Goal: Transaction & Acquisition: Purchase product/service

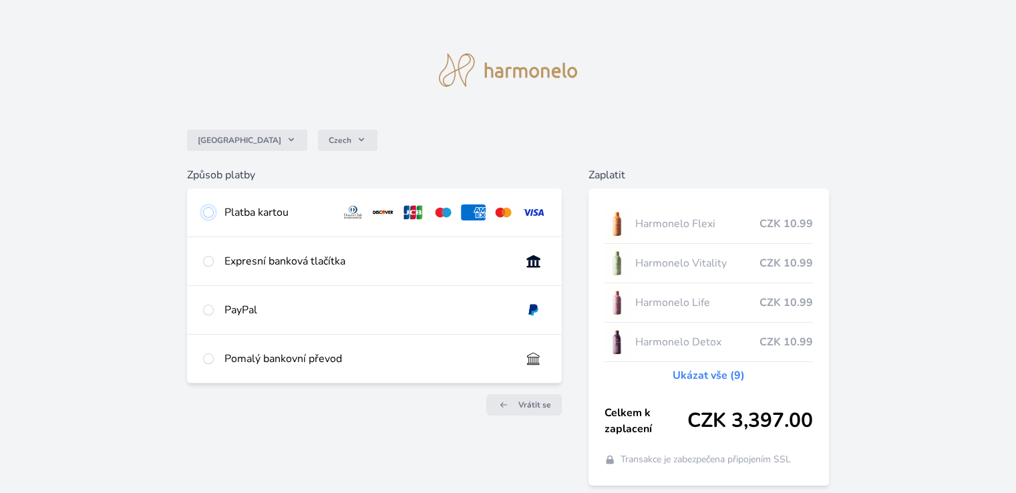
click at [208, 214] on input "radio" at bounding box center [208, 212] width 11 height 11
radio input "true"
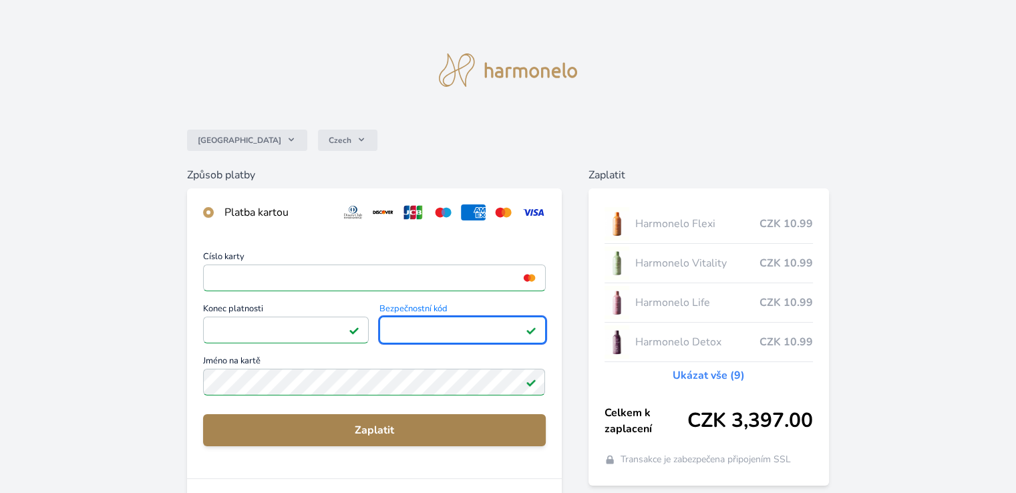
click at [278, 436] on span "Zaplatit" at bounding box center [374, 430] width 320 height 16
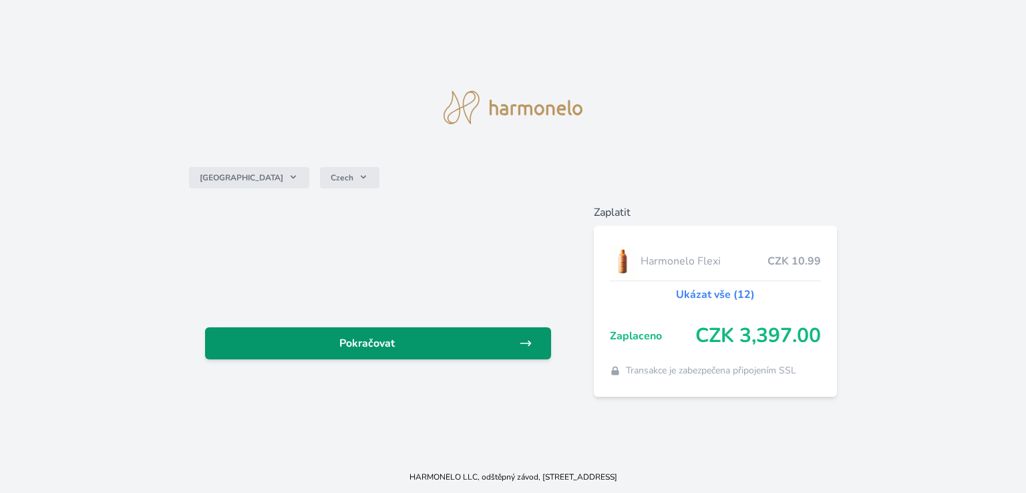
click at [427, 348] on span "Pokračovat" at bounding box center [367, 343] width 303 height 16
